Goal: Task Accomplishment & Management: Manage account settings

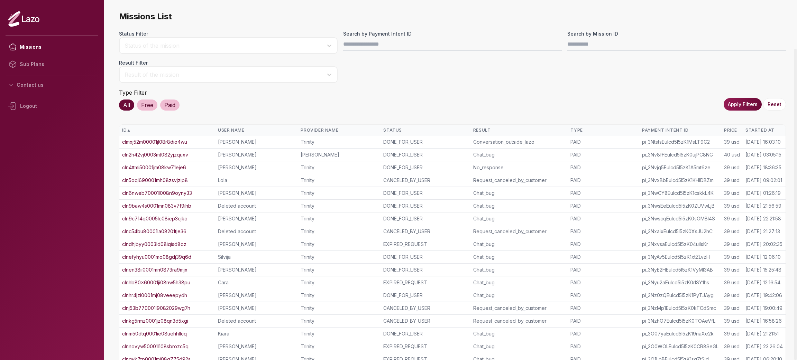
scroll to position [56, 0]
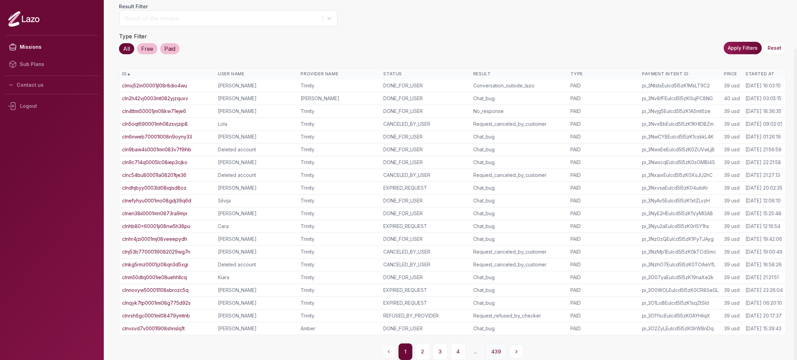
click at [493, 355] on button "439" at bounding box center [495, 352] width 21 height 17
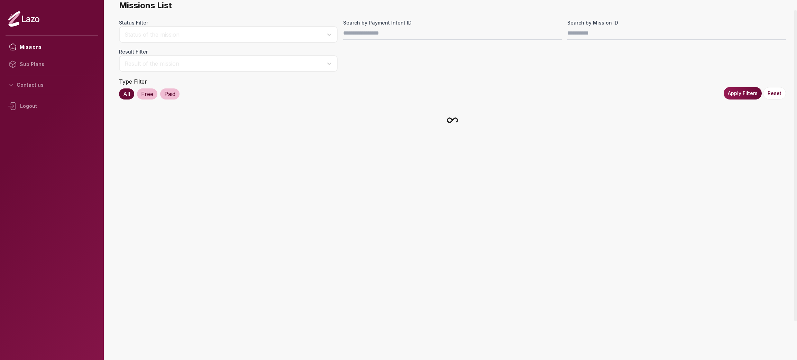
scroll to position [11, 0]
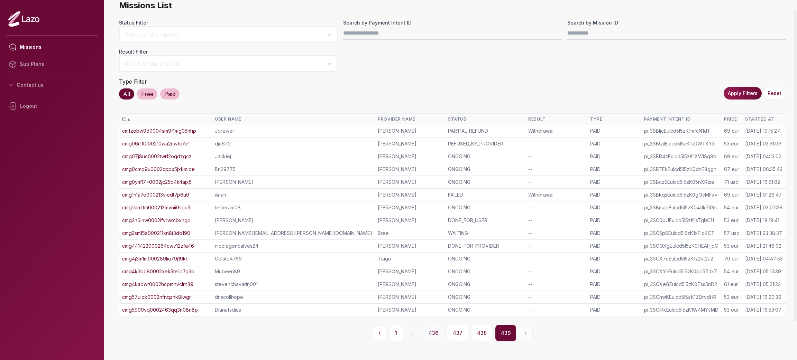
click at [440, 331] on button "436" at bounding box center [433, 333] width 21 height 17
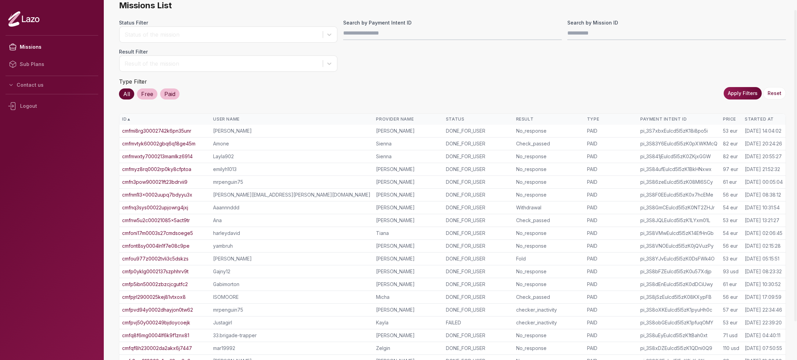
scroll to position [56, 0]
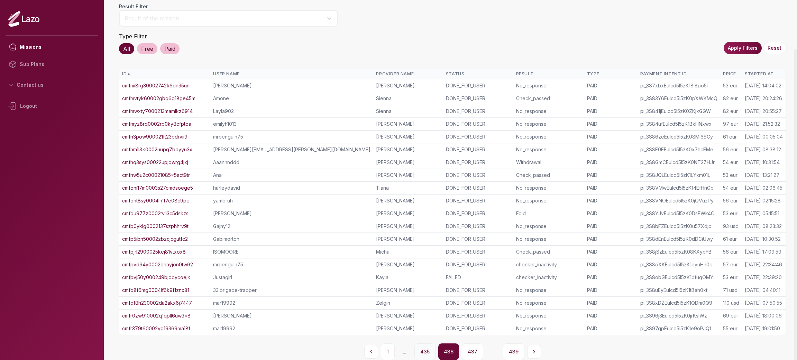
click at [420, 352] on button "435" at bounding box center [424, 352] width 21 height 17
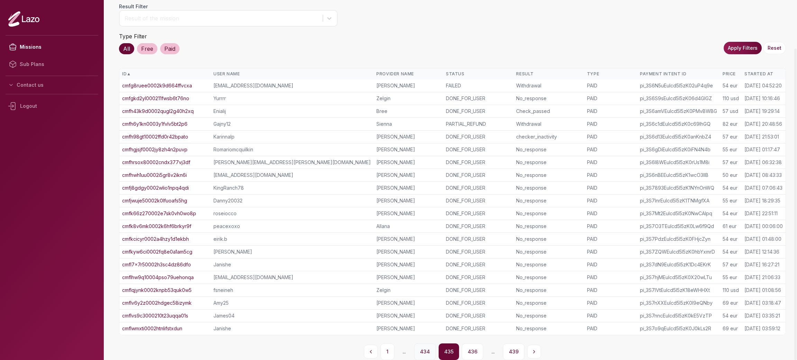
click at [422, 346] on button "434" at bounding box center [425, 352] width 22 height 17
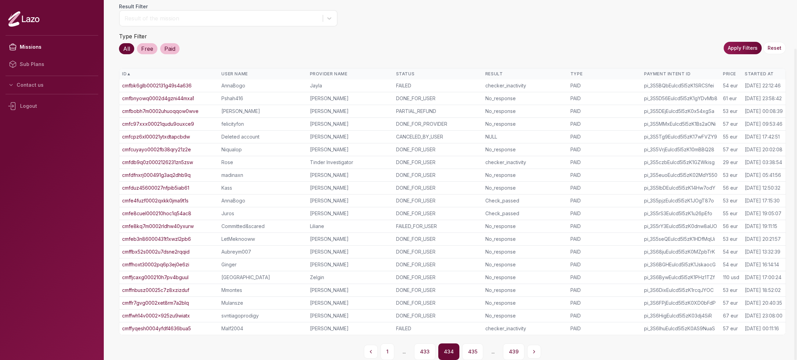
click at [422, 346] on button "433" at bounding box center [424, 352] width 21 height 17
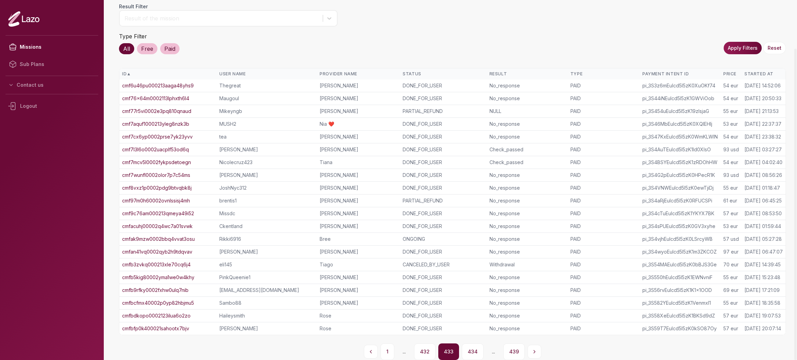
click at [422, 346] on button "432" at bounding box center [424, 352] width 21 height 17
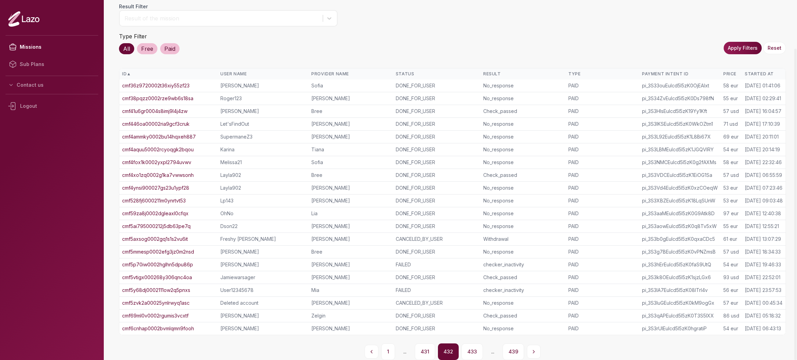
click at [422, 346] on button "431" at bounding box center [425, 352] width 20 height 17
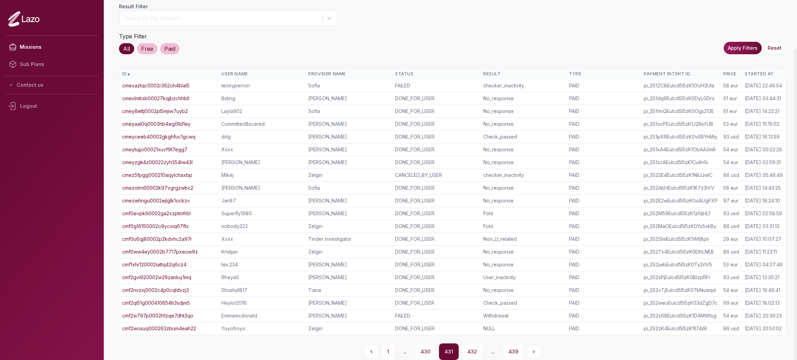
click at [422, 346] on button "430" at bounding box center [425, 352] width 21 height 17
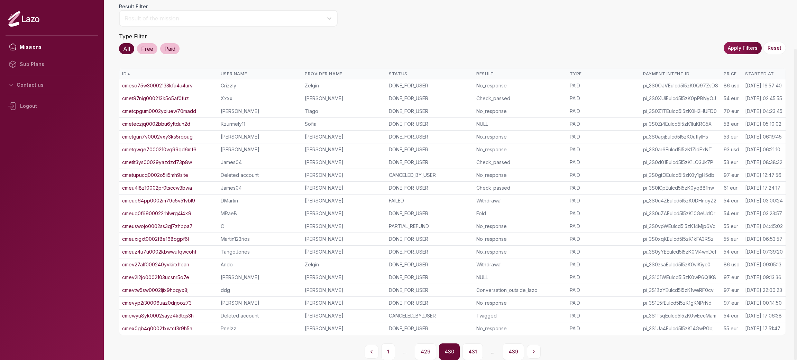
click at [422, 346] on button "429" at bounding box center [425, 352] width 21 height 17
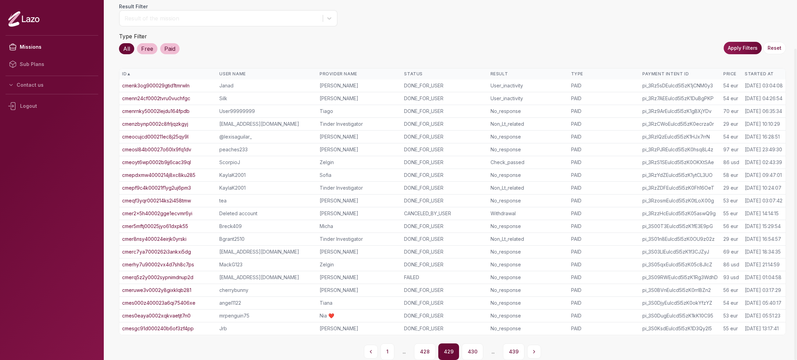
click at [422, 346] on button "428" at bounding box center [424, 352] width 21 height 17
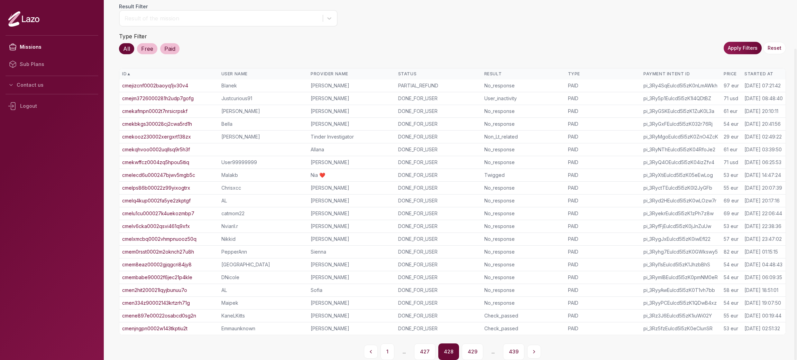
click at [422, 346] on button "427" at bounding box center [424, 352] width 21 height 17
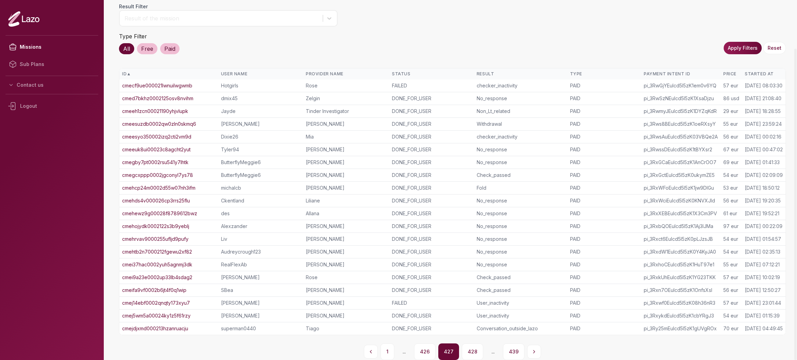
click at [422, 346] on button "426" at bounding box center [424, 352] width 21 height 17
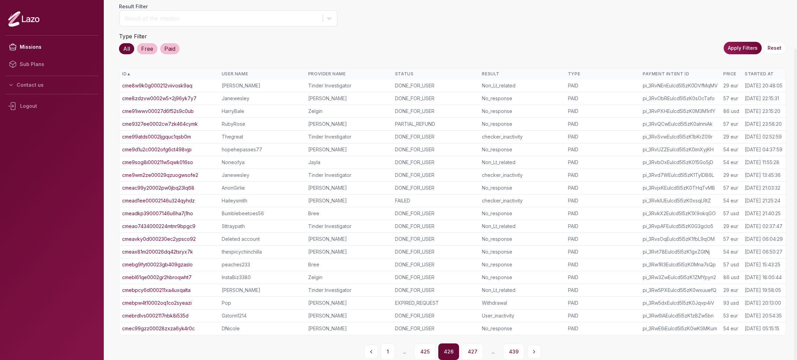
click at [422, 346] on button "425" at bounding box center [424, 352] width 21 height 17
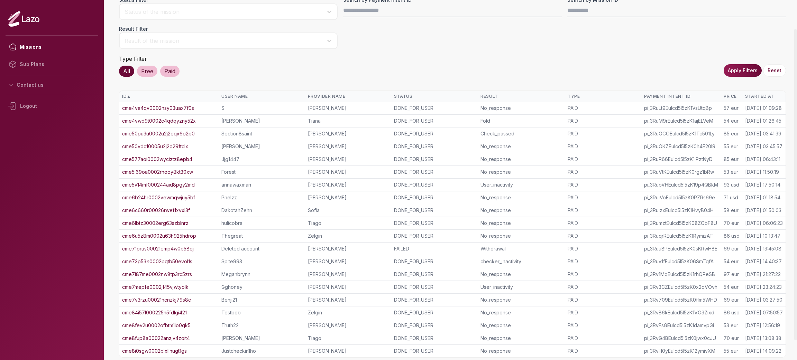
scroll to position [31, 0]
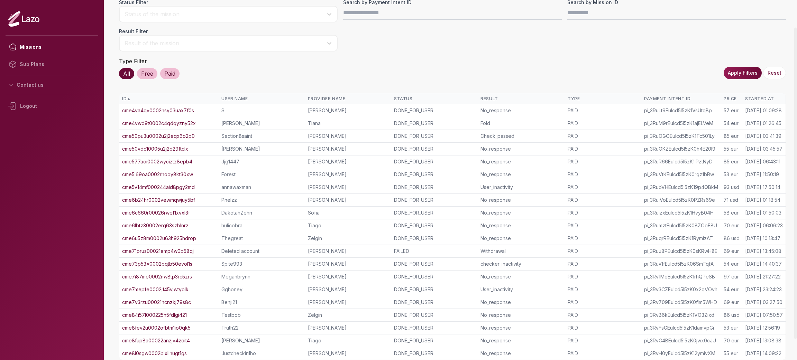
click at [156, 149] on link "cme50vdc10005u2j2d29ftclx" at bounding box center [155, 149] width 66 height 7
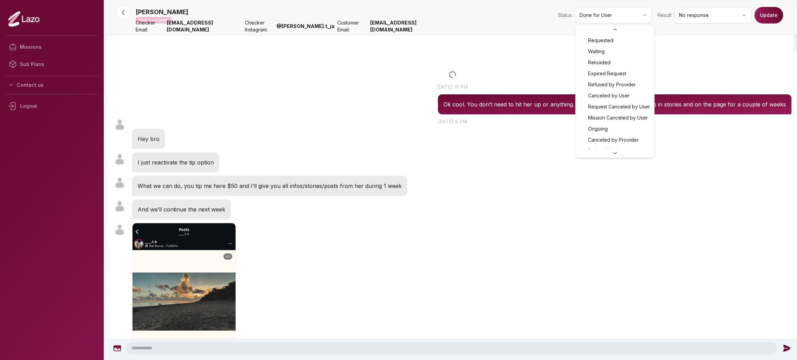
scroll to position [52, 0]
click at [610, 14] on html "Missions Sub Plans Contact us Logout RandySav Mission completed Status Done for…" at bounding box center [398, 180] width 797 height 360
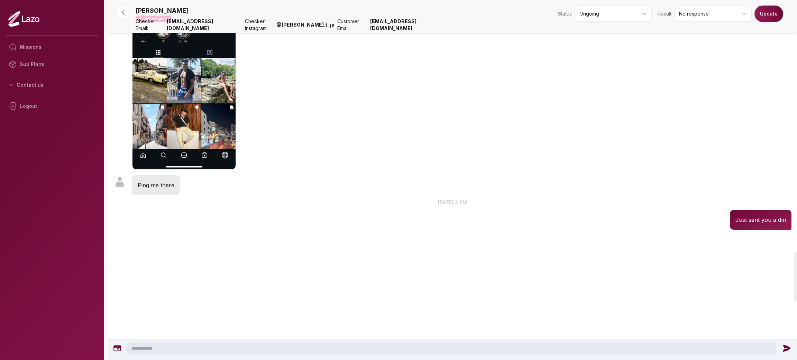
scroll to position [1981, 0]
click at [761, 10] on button "Update" at bounding box center [769, 14] width 29 height 17
click at [761, 10] on div "Mission updated successfully!" at bounding box center [736, 21] width 111 height 30
